Goal: Task Accomplishment & Management: Manage account settings

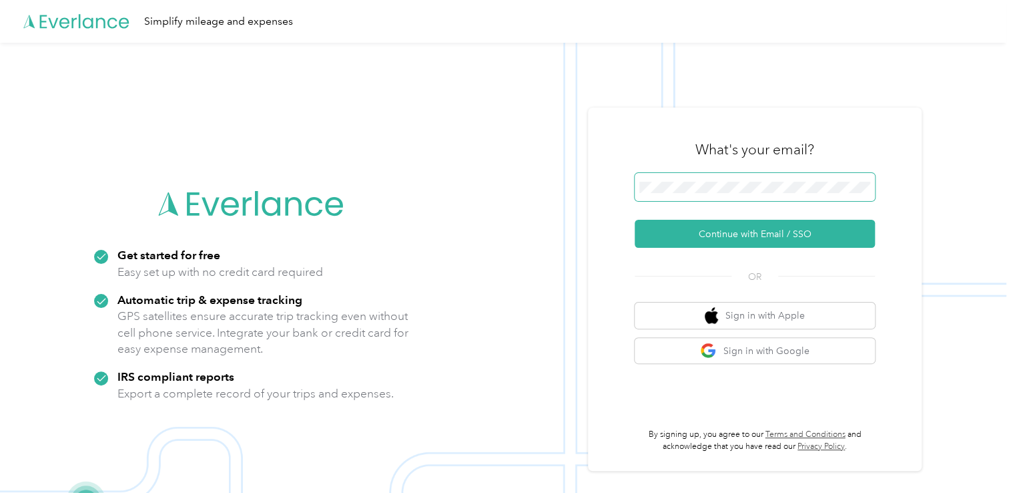
click at [742, 180] on span at bounding box center [755, 187] width 240 height 28
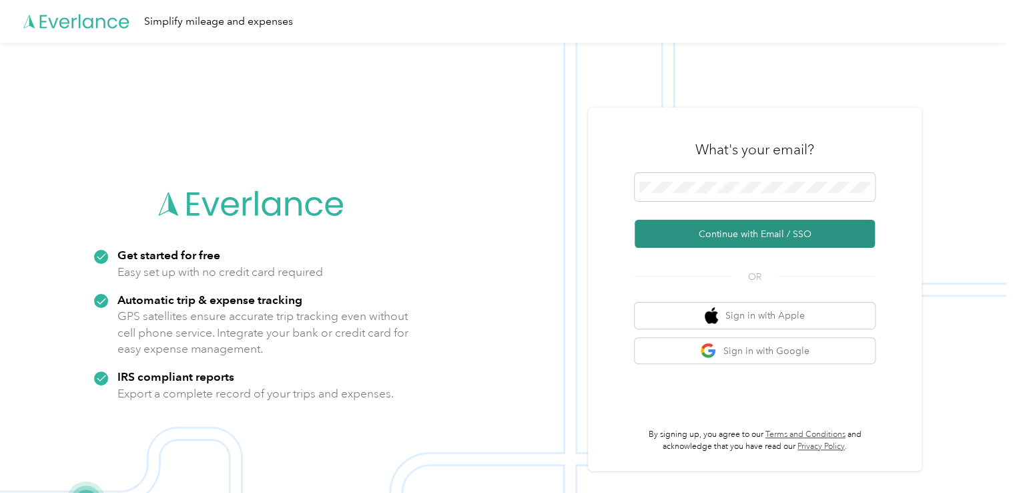
click at [723, 231] on button "Continue with Email / SSO" at bounding box center [755, 234] width 240 height 28
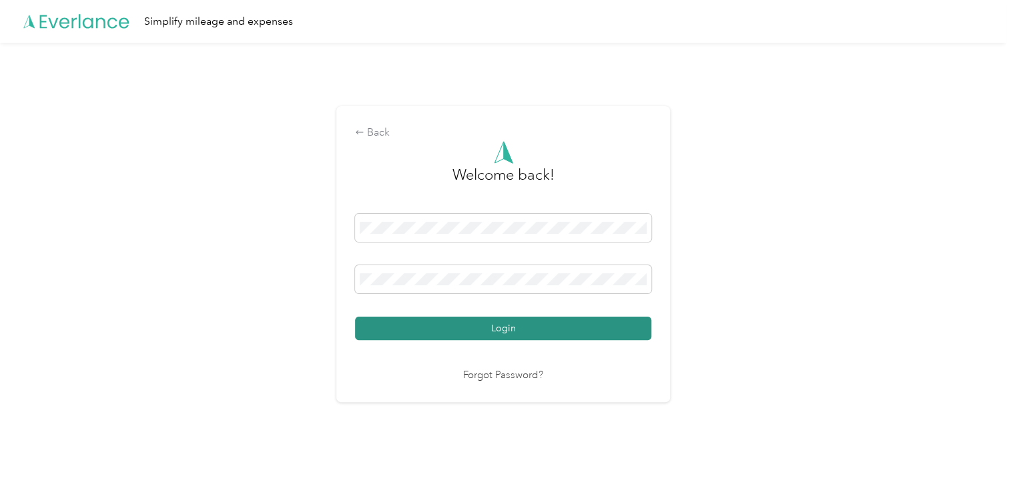
click at [539, 322] on button "Login" at bounding box center [503, 327] width 296 height 23
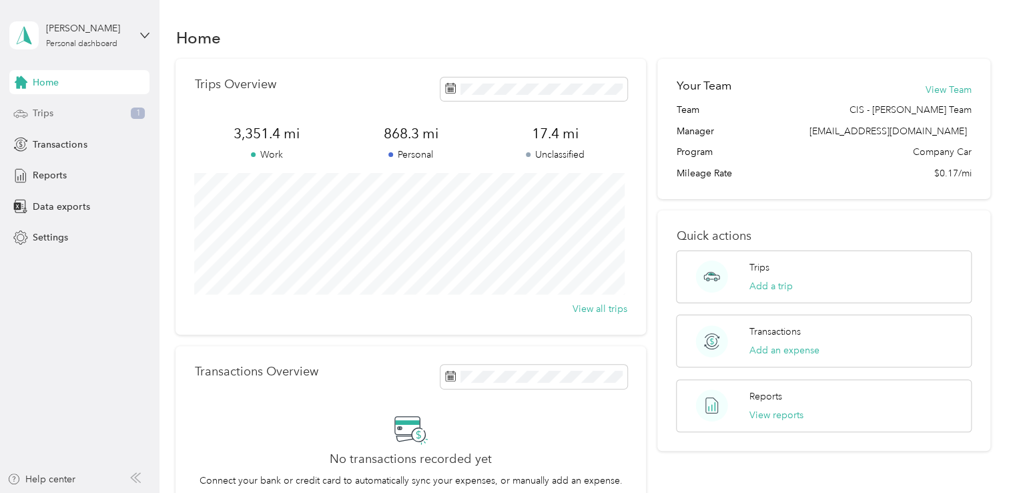
click at [73, 115] on div "Trips 1" at bounding box center [79, 113] width 140 height 24
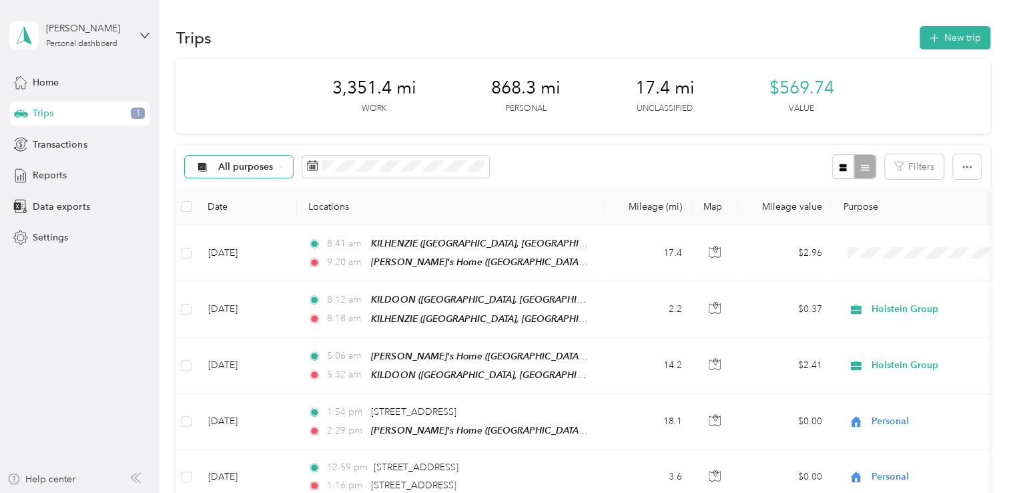
click at [283, 166] on div "All purposes" at bounding box center [239, 167] width 108 height 23
click at [250, 237] on li "Holstein Group" at bounding box center [240, 229] width 109 height 23
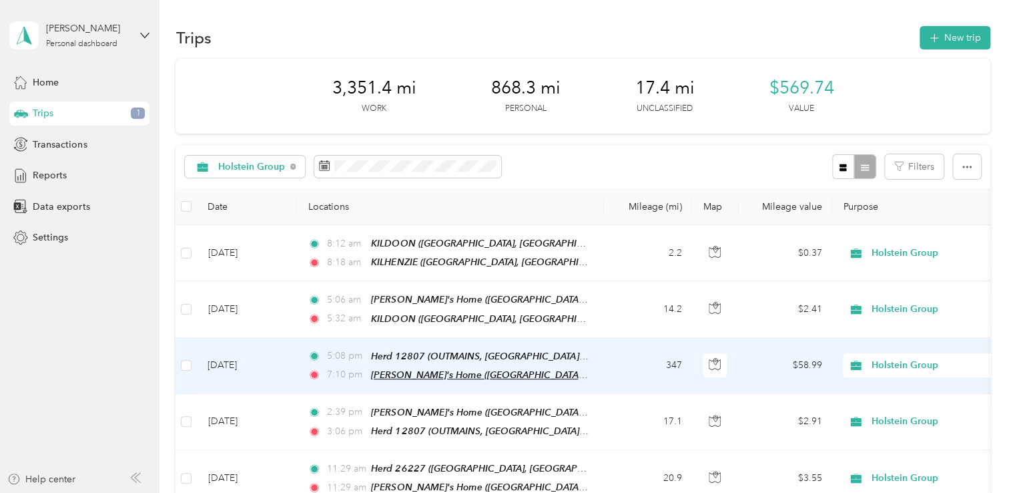
click at [435, 369] on span "[PERSON_NAME]'s Home ([GEOGRAPHIC_DATA], [GEOGRAPHIC_DATA])" at bounding box center [526, 374] width 311 height 11
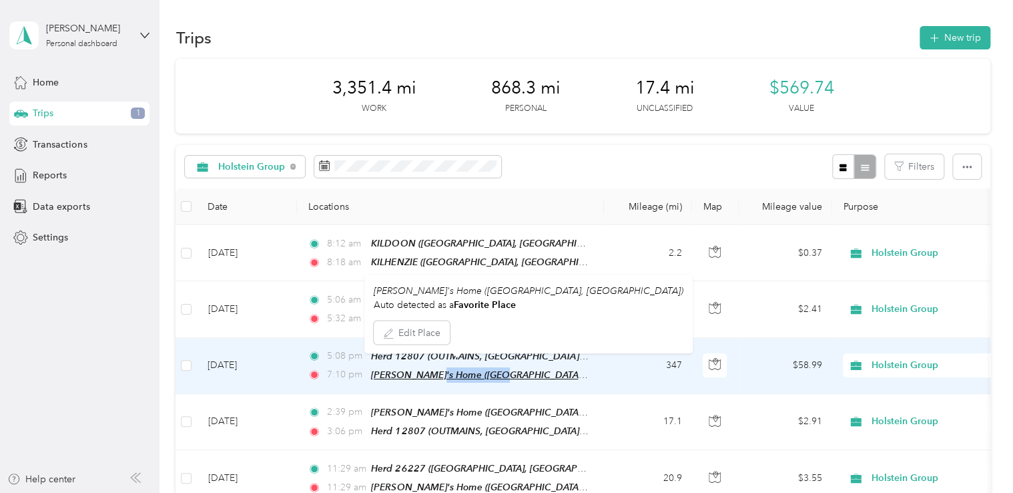
click at [435, 369] on span "[PERSON_NAME]'s Home ([GEOGRAPHIC_DATA], [GEOGRAPHIC_DATA])" at bounding box center [526, 374] width 311 height 11
